Goal: Task Accomplishment & Management: Use online tool/utility

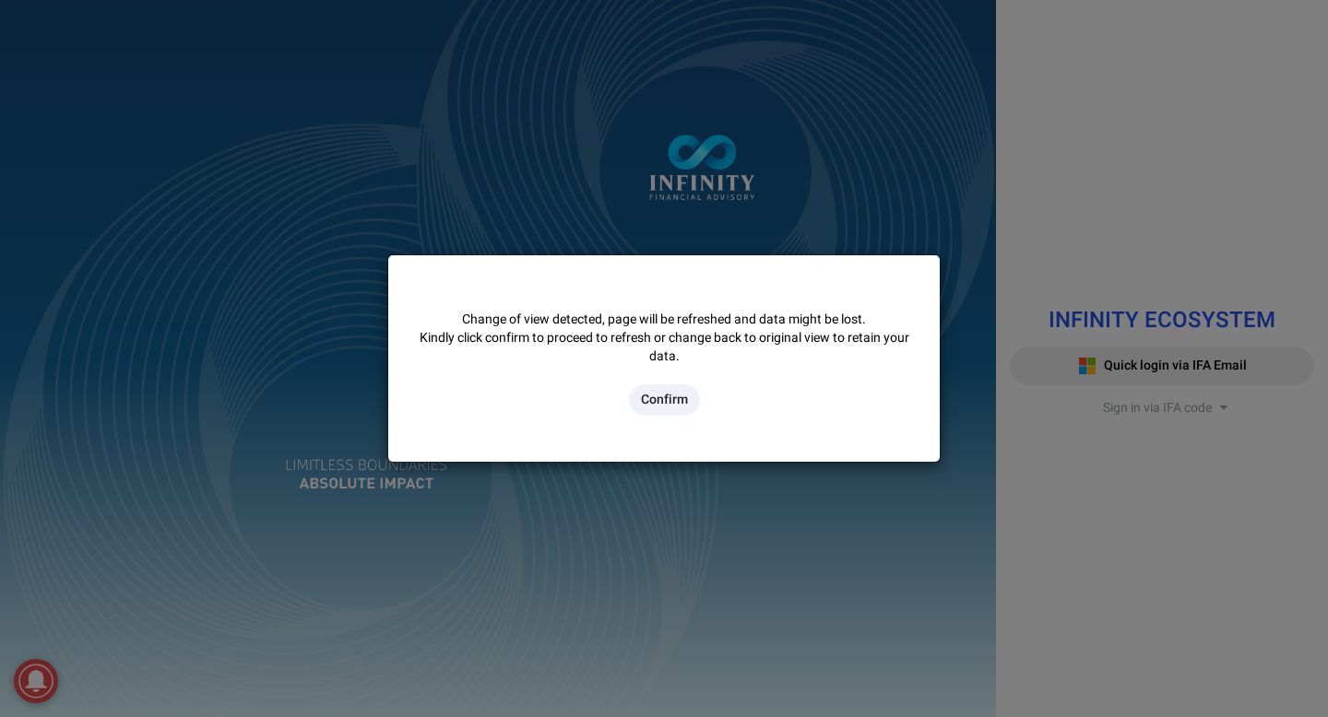
click at [474, 243] on button "Confirm" at bounding box center [664, 400] width 71 height 31
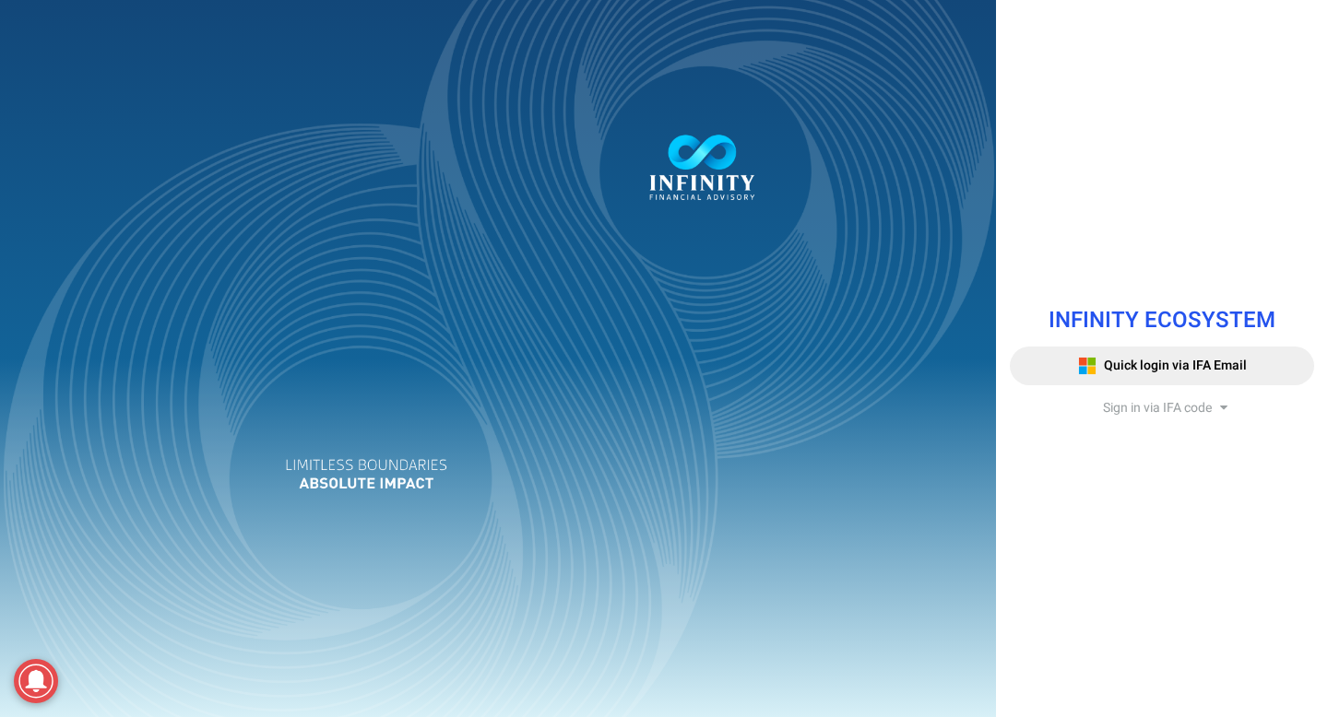
click at [1189, 409] on span "Sign in via IFA code" at bounding box center [1157, 407] width 109 height 19
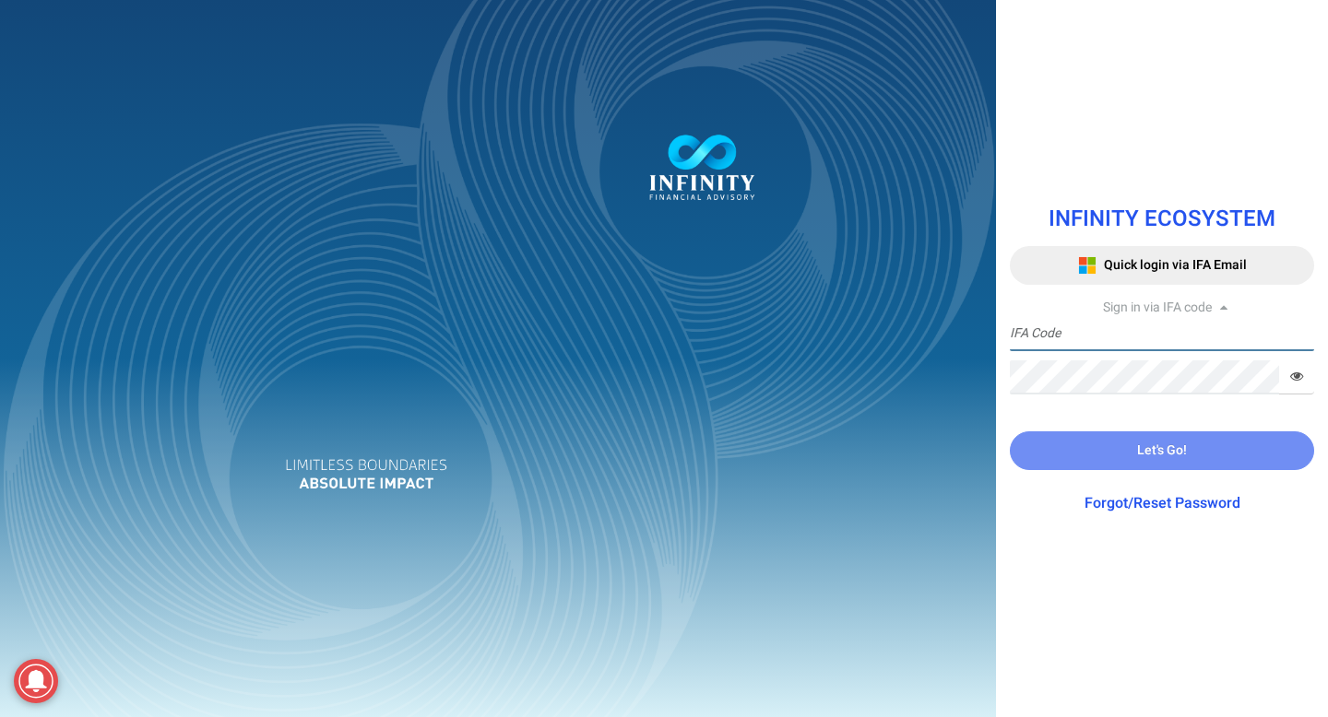
click at [1111, 338] on input "text" at bounding box center [1162, 334] width 304 height 34
type input "TEST0004"
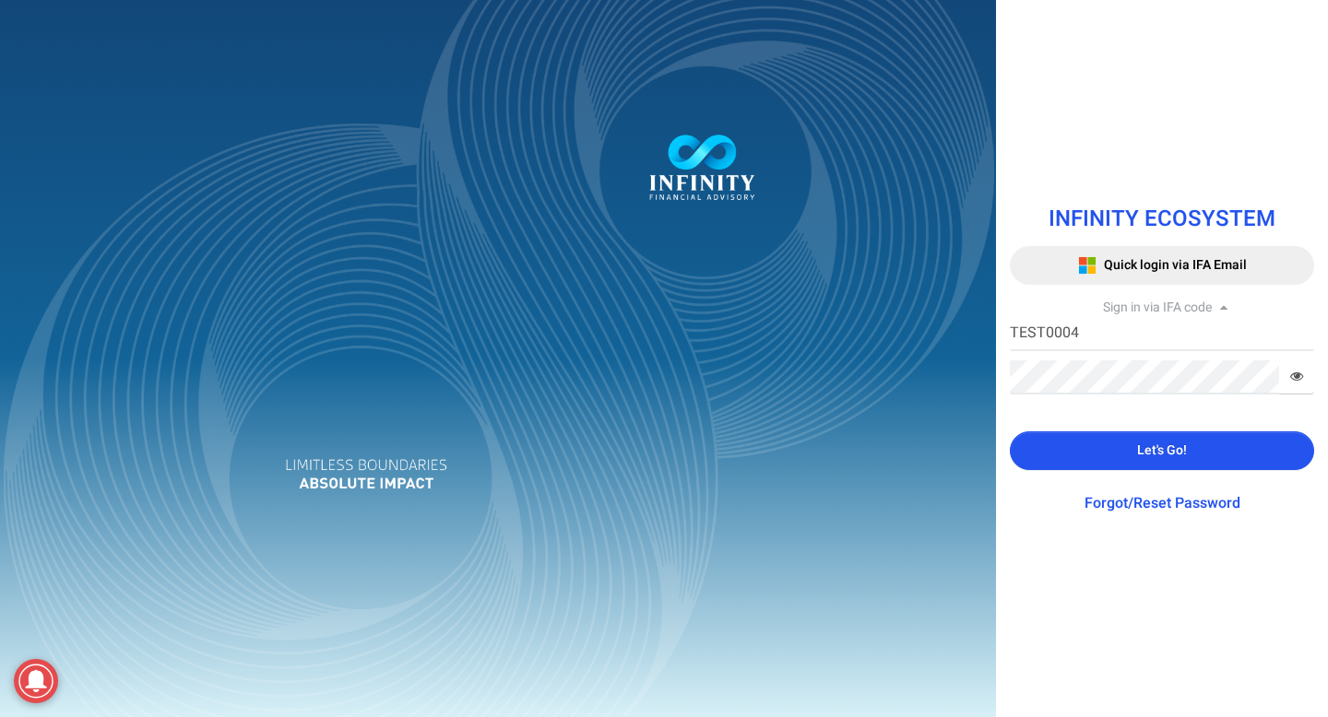
click at [1232, 462] on button "Let's Go!" at bounding box center [1162, 451] width 304 height 39
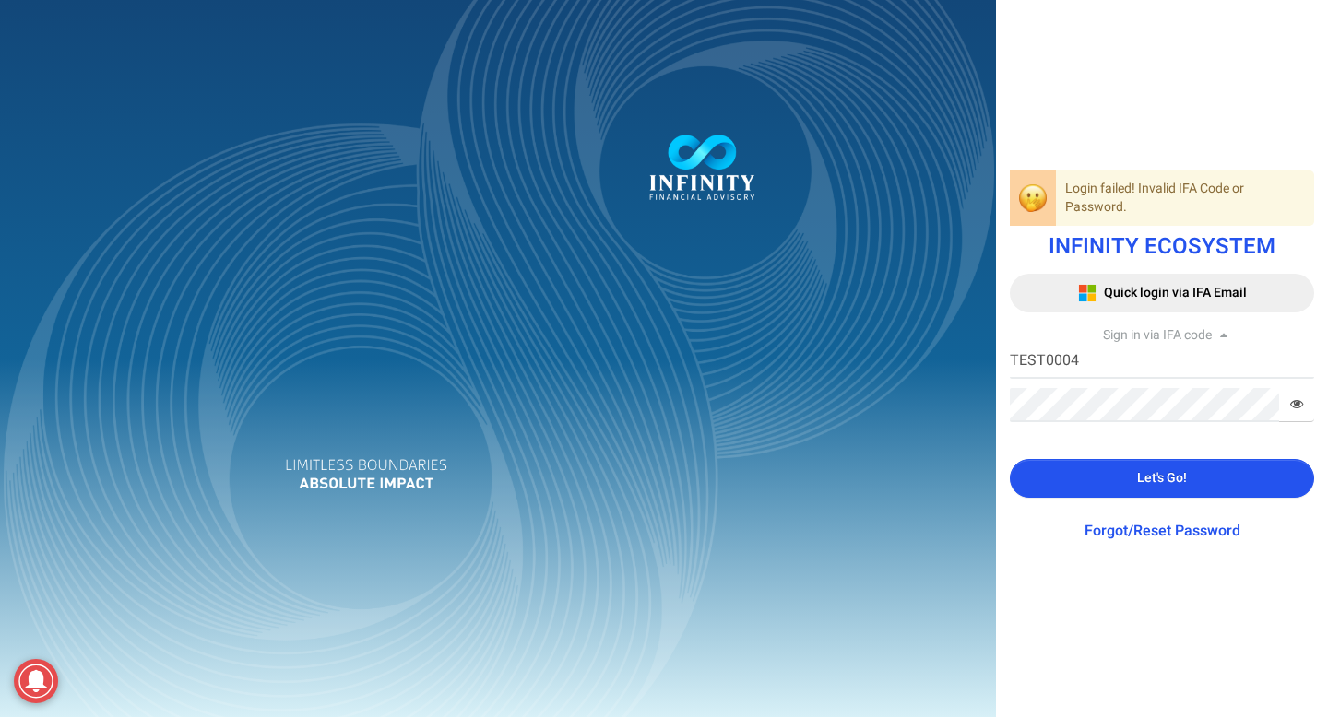
click at [1280, 485] on button "Let's Go!" at bounding box center [1162, 478] width 304 height 39
